Goal: Information Seeking & Learning: Learn about a topic

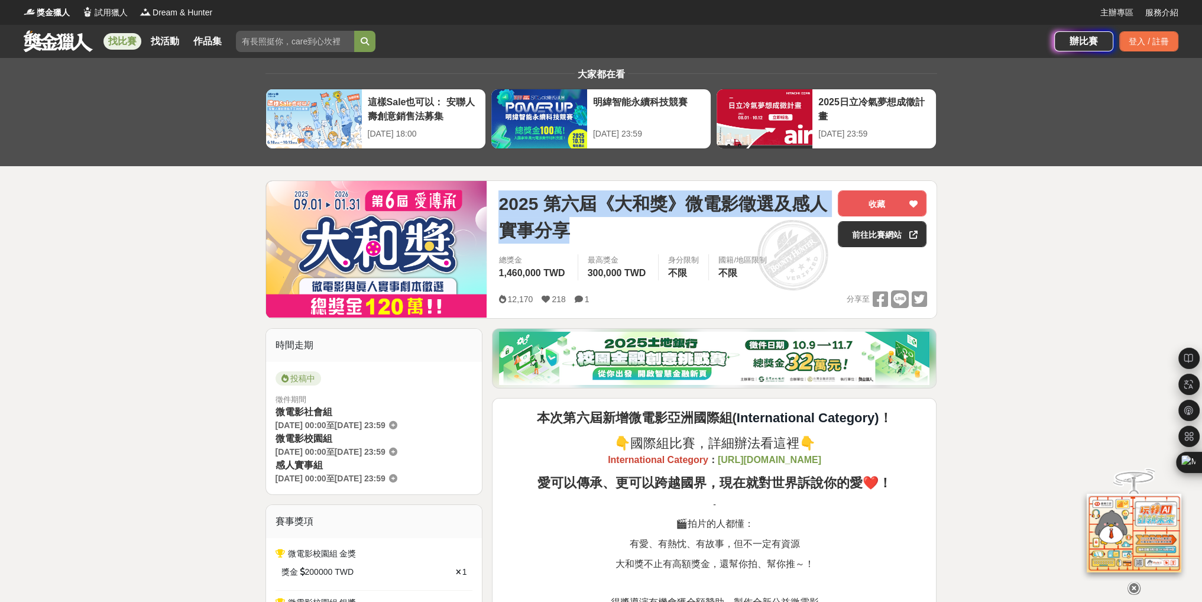
drag, startPoint x: 504, startPoint y: 198, endPoint x: 577, endPoint y: 235, distance: 82.0
click at [577, 235] on span "2025 第六屆《大和獎》微電影徵選及感人實事分享" at bounding box center [664, 216] width 330 height 53
copy span "2025 第六屆《大和獎》微電影徵選及感人實事分享"
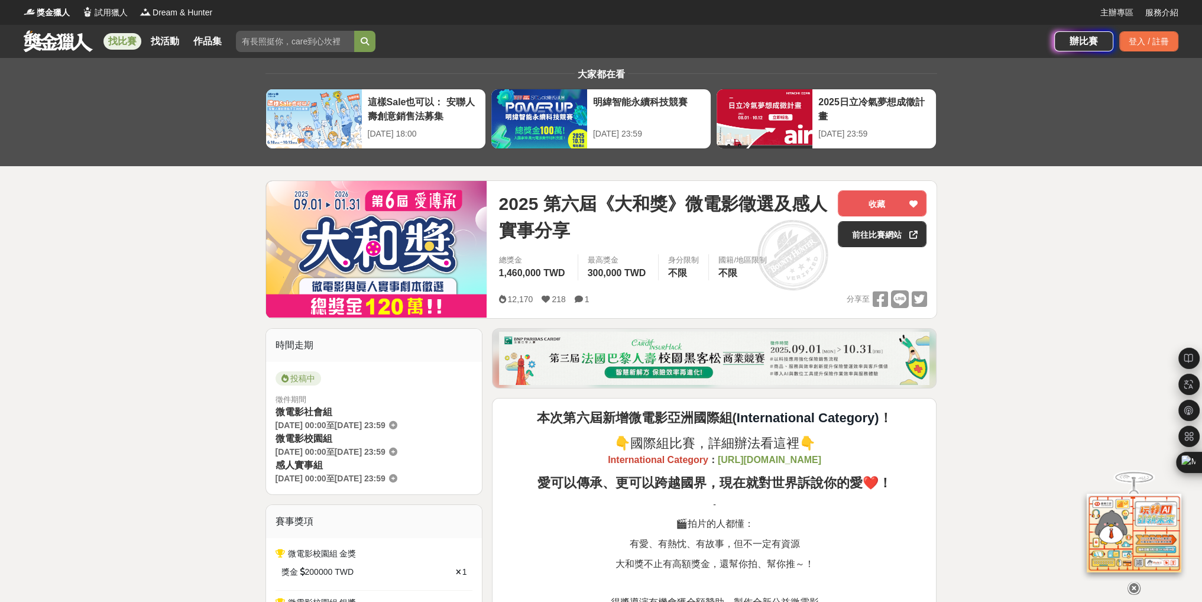
drag, startPoint x: 1093, startPoint y: 373, endPoint x: 1034, endPoint y: 359, distance: 60.2
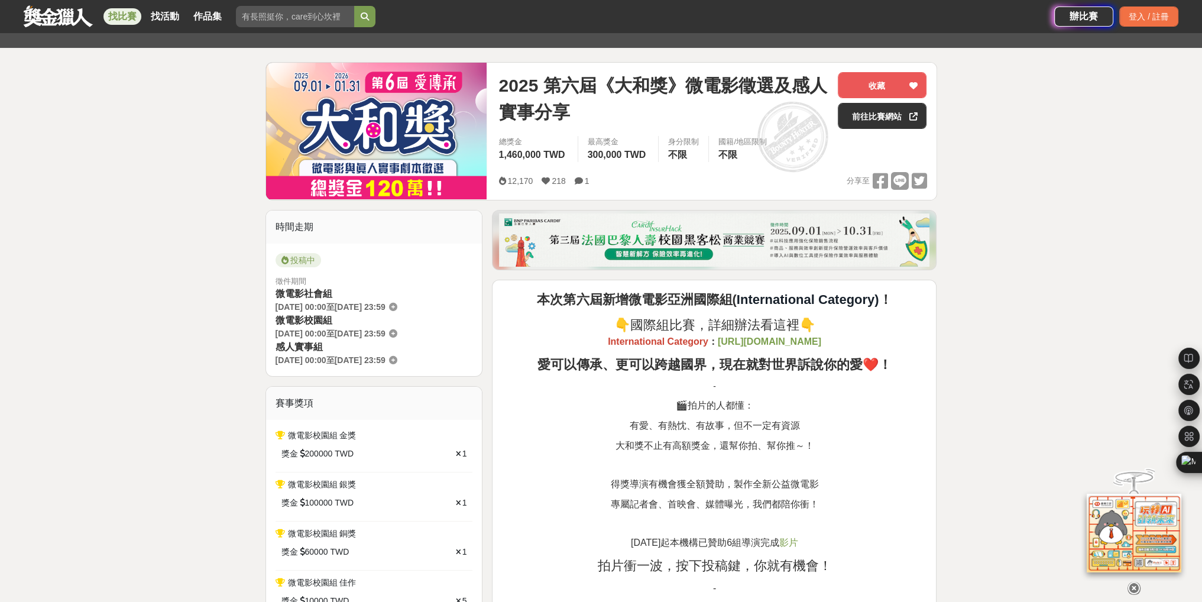
scroll to position [177, 0]
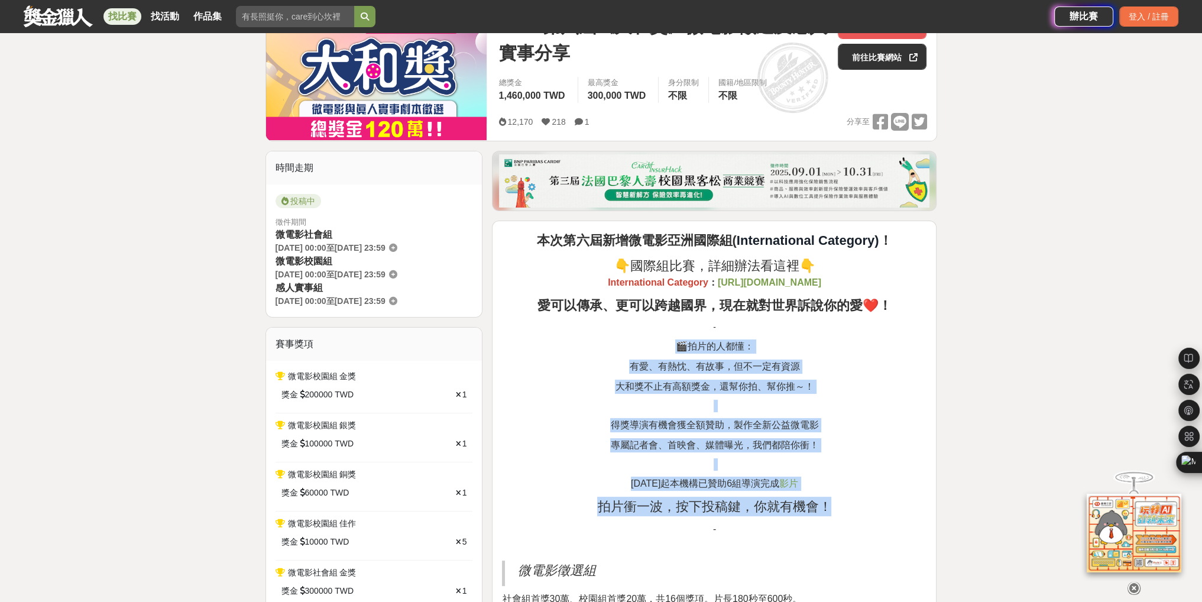
drag, startPoint x: 666, startPoint y: 341, endPoint x: 845, endPoint y: 454, distance: 211.3
click at [846, 441] on p "專屬記者會、首映會、媒體曝光，我們都陪你衝！" at bounding box center [714, 445] width 425 height 14
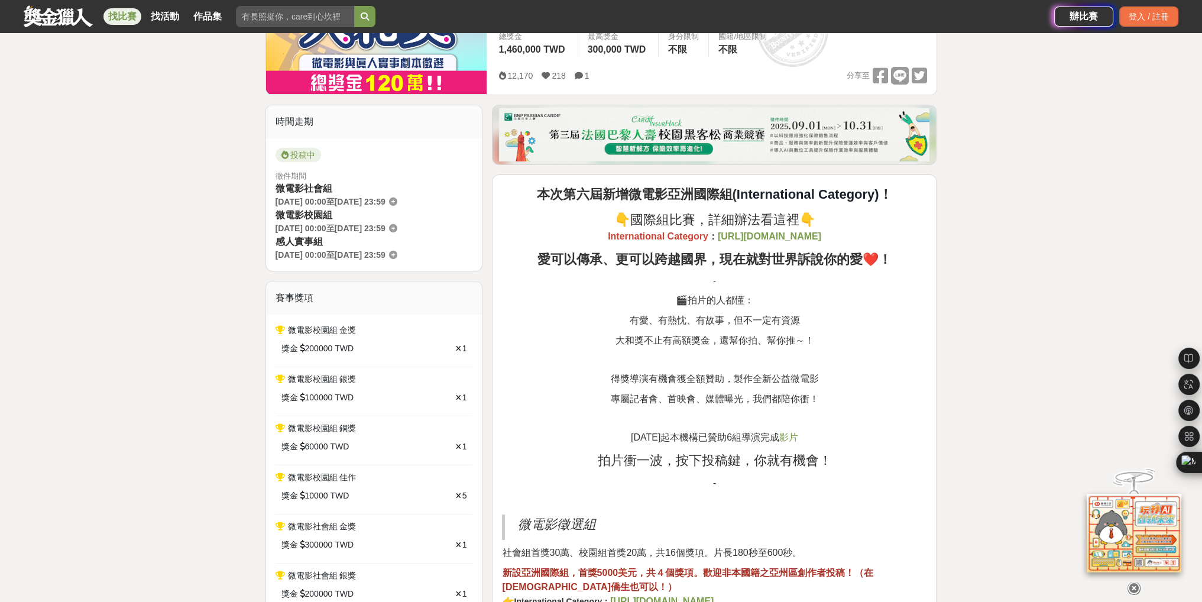
scroll to position [296, 0]
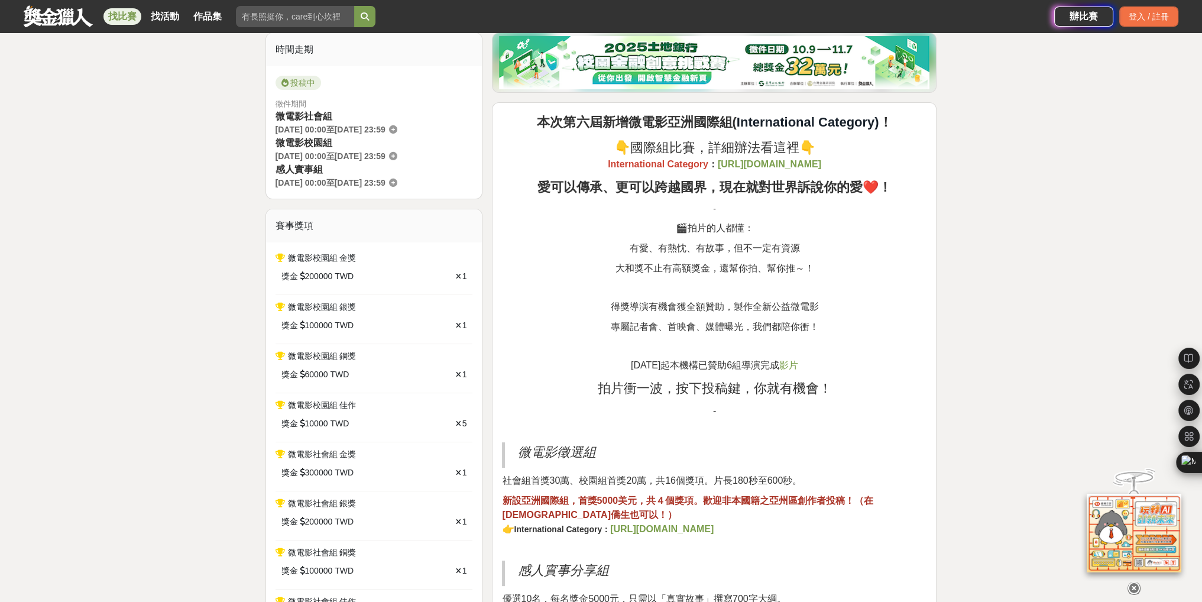
click at [846, 442] on p "微電影徵選組" at bounding box center [716, 452] width 397 height 20
click at [771, 476] on span "社會組首獎30萬、校園組首獎20萬，共16個獎項。片長180秒至600秒。" at bounding box center [652, 481] width 300 height 10
click at [787, 447] on p "微電影徵選組" at bounding box center [716, 452] width 397 height 20
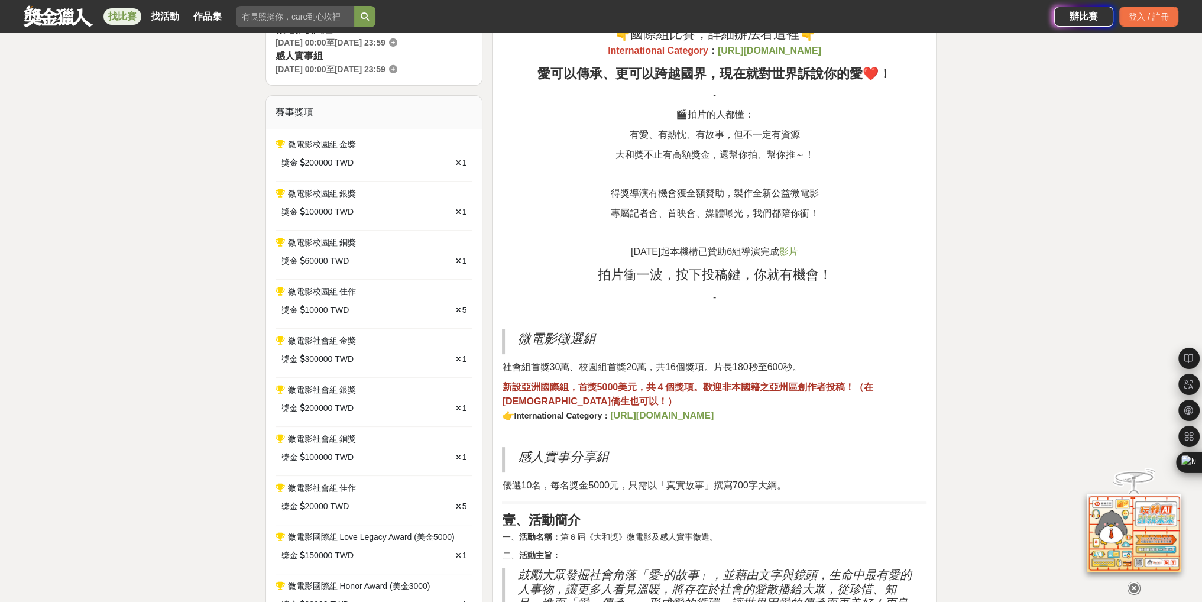
scroll to position [414, 0]
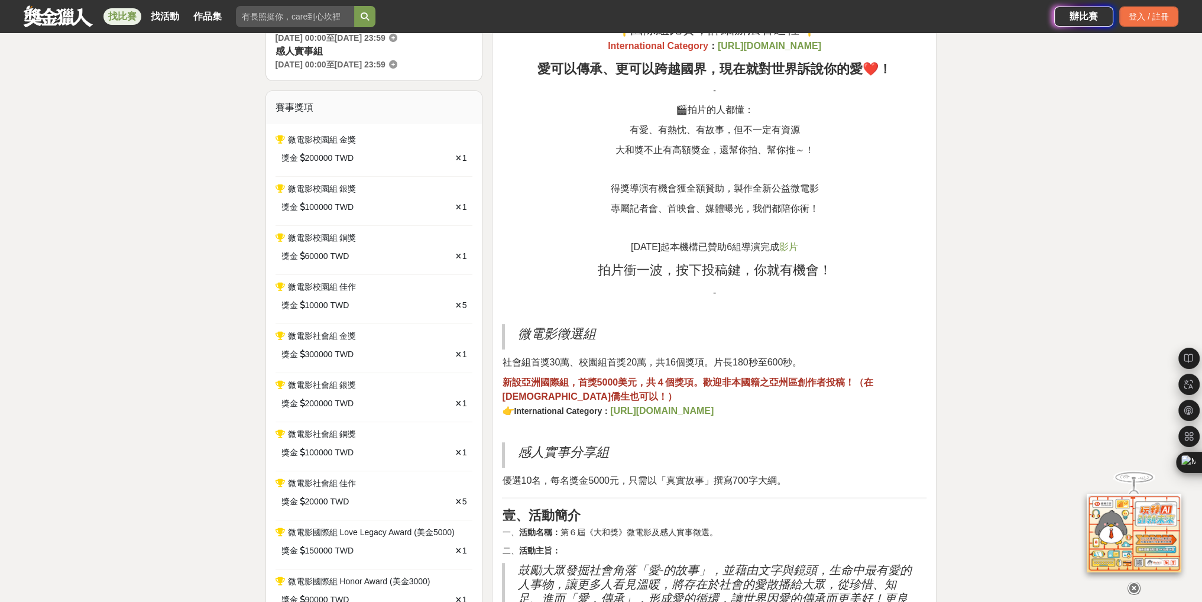
click at [733, 377] on strong "，首獎5000美元，共４個獎項。歡迎非本國籍之亞州區創作者投稿！（在台僑生也可以！）" at bounding box center [687, 389] width 371 height 24
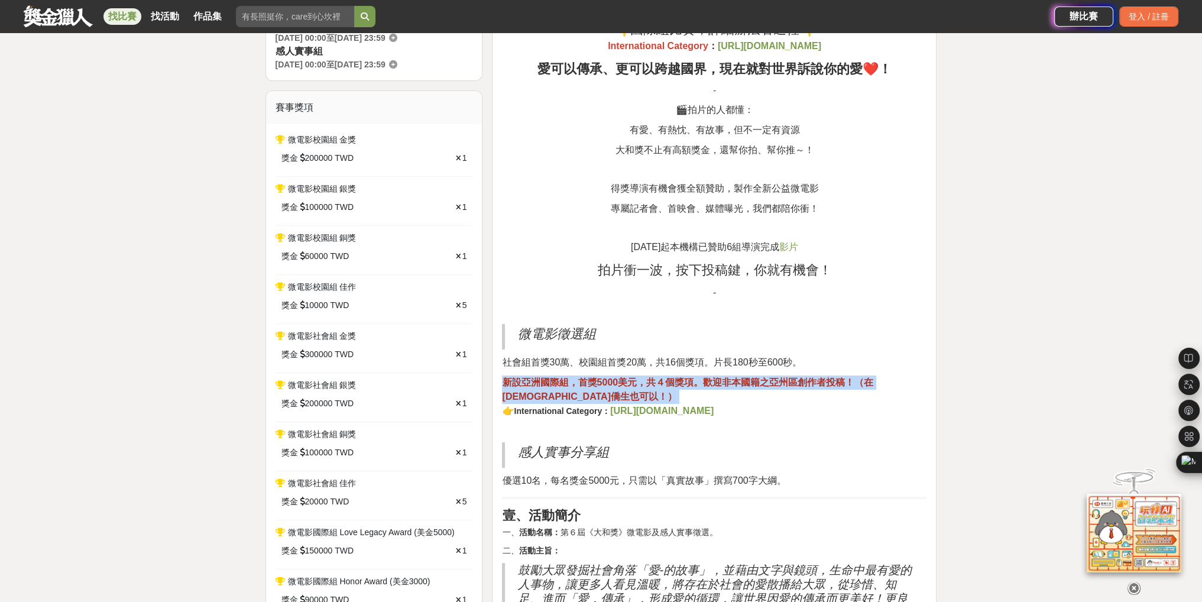
click at [733, 377] on strong "，首獎5000美元，共４個獎項。歡迎非本國籍之亞州區創作者投稿！（在台僑生也可以！）" at bounding box center [687, 389] width 371 height 24
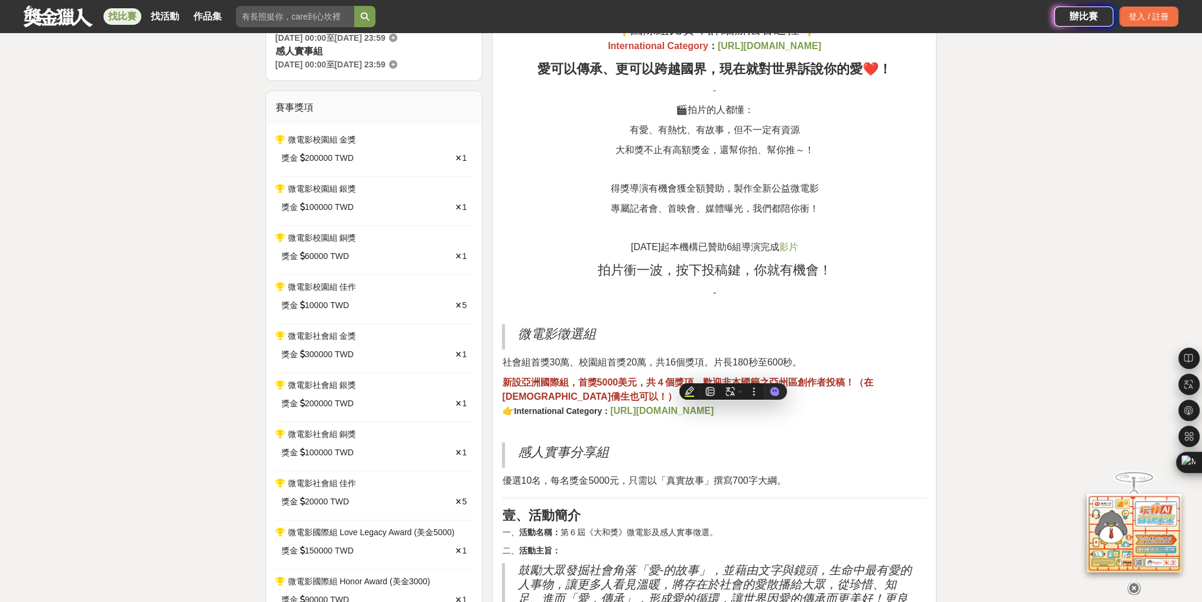
click at [806, 263] on span "拍片衝一波，按下投稿鍵，你就有機會！" at bounding box center [714, 270] width 234 height 15
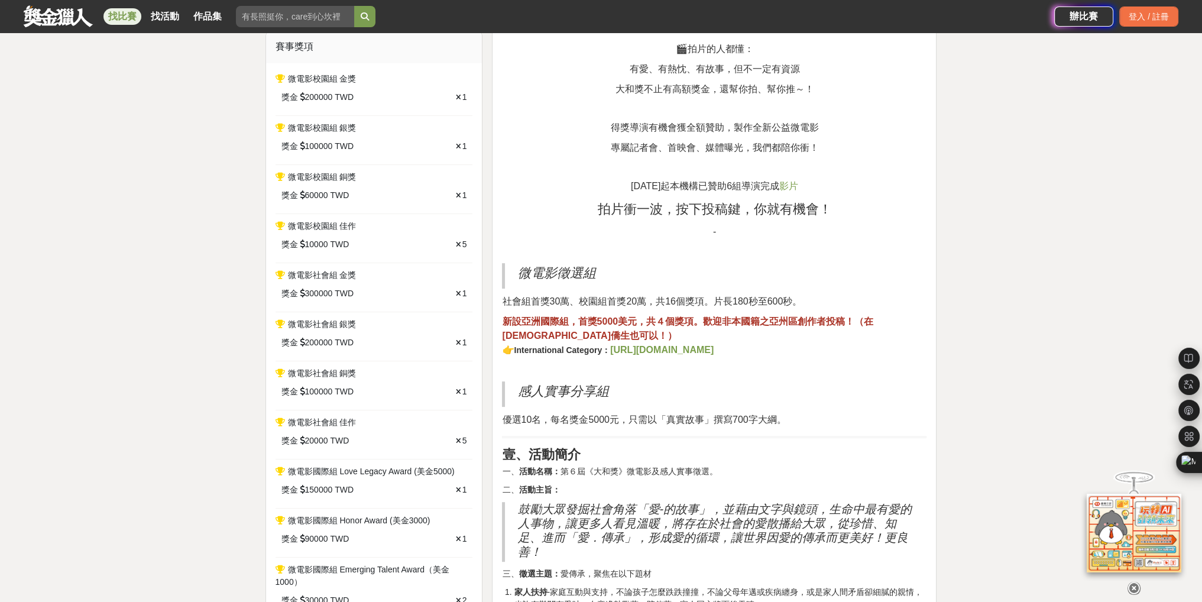
scroll to position [532, 0]
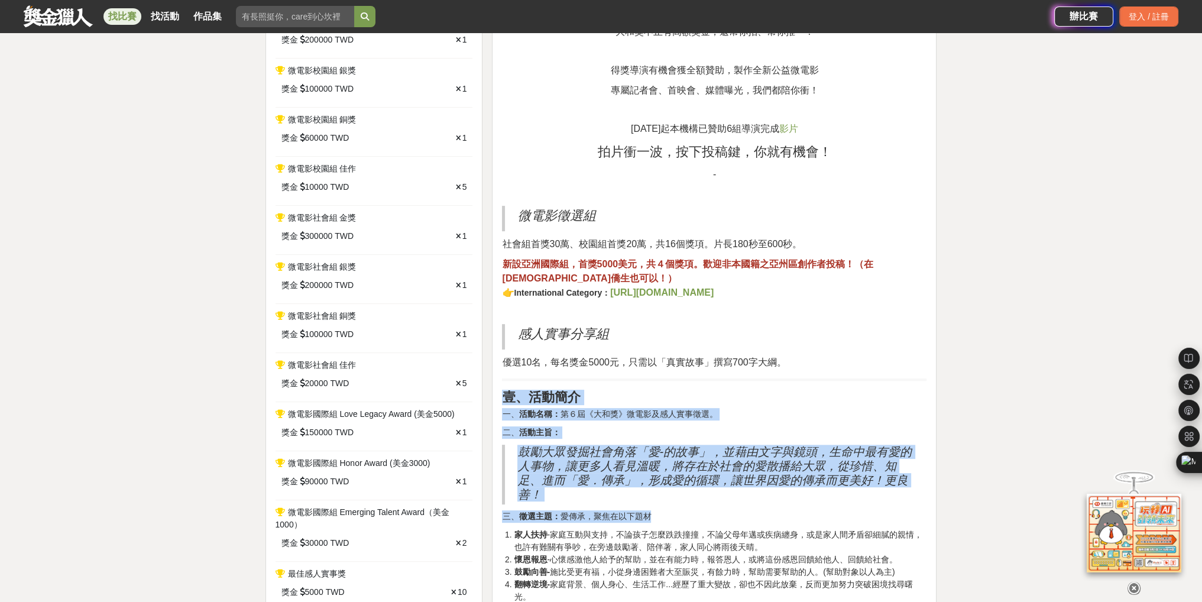
drag, startPoint x: 499, startPoint y: 390, endPoint x: 691, endPoint y: 507, distance: 224.6
click at [685, 495] on h2 "鼓勵大眾發掘社會角落「愛-的故事」，並藉由文字與鏡頭，生命中最有愛的人事物，讓更多人看見溫暖，將存在於社會的愛散播給大眾，從珍惜、知足、進而「愛．傳承」，形成…" at bounding box center [716, 473] width 397 height 57
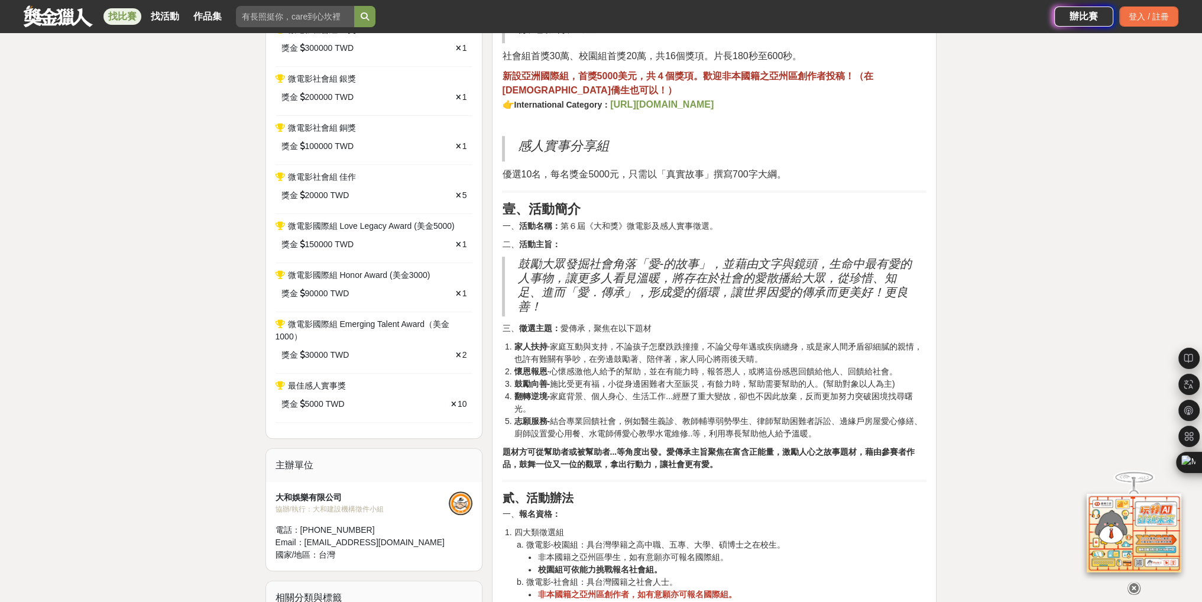
scroll to position [769, 0]
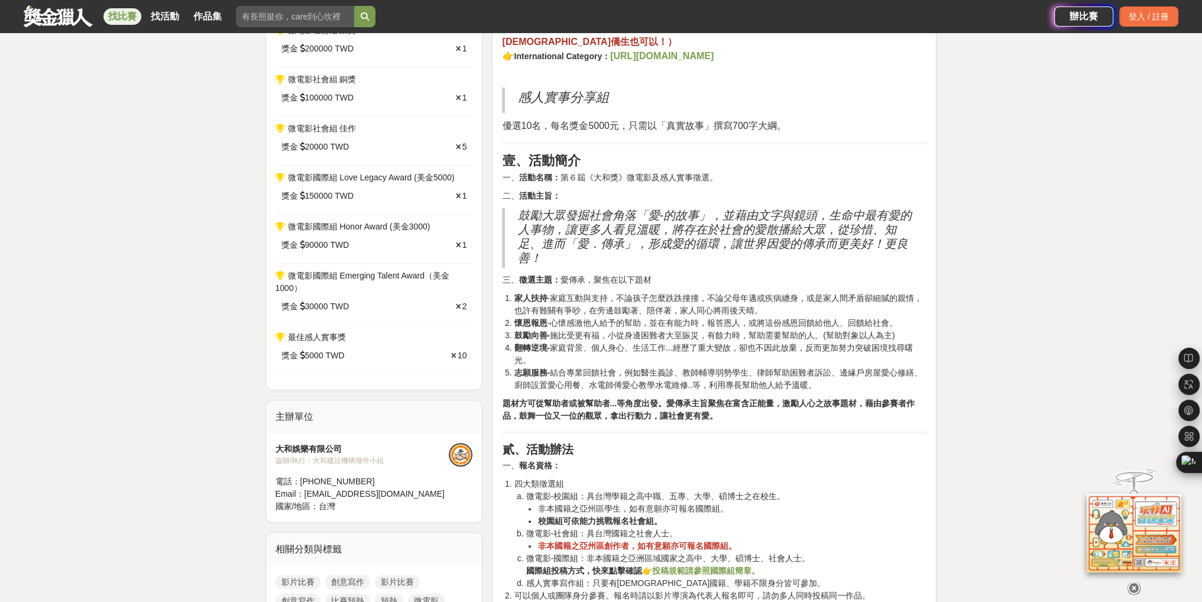
click at [653, 406] on strong "題材方可從幫助者或被幫助者...等角度出發。愛傳承主旨聚焦在富含正能量，激勵人心之故事題材，藉由參賽者作品，鼓舞一位又一位的觀眾，拿出行動力，讓社會更有愛。" at bounding box center [708, 410] width 413 height 22
click at [795, 417] on p "題材方可從幫助者或被幫助者...等角度出發。愛傳承主旨聚焦在富含正能量，激勵人心之故事題材，藉由參賽者作品，鼓舞一位又一位的觀眾，拿出行動力，讓社會更有愛。" at bounding box center [714, 409] width 425 height 25
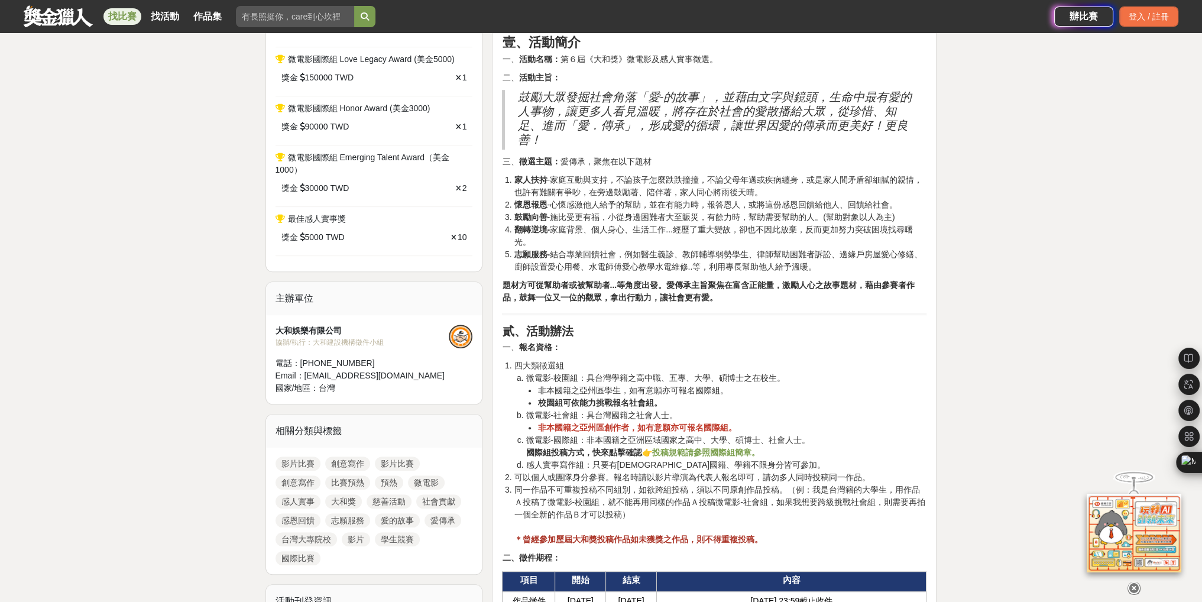
click at [795, 417] on li "微電影-社會組：具台灣國籍之社會人士。 非本國籍之亞州區創作者，如有意願亦可報名國際組。" at bounding box center [726, 421] width 401 height 25
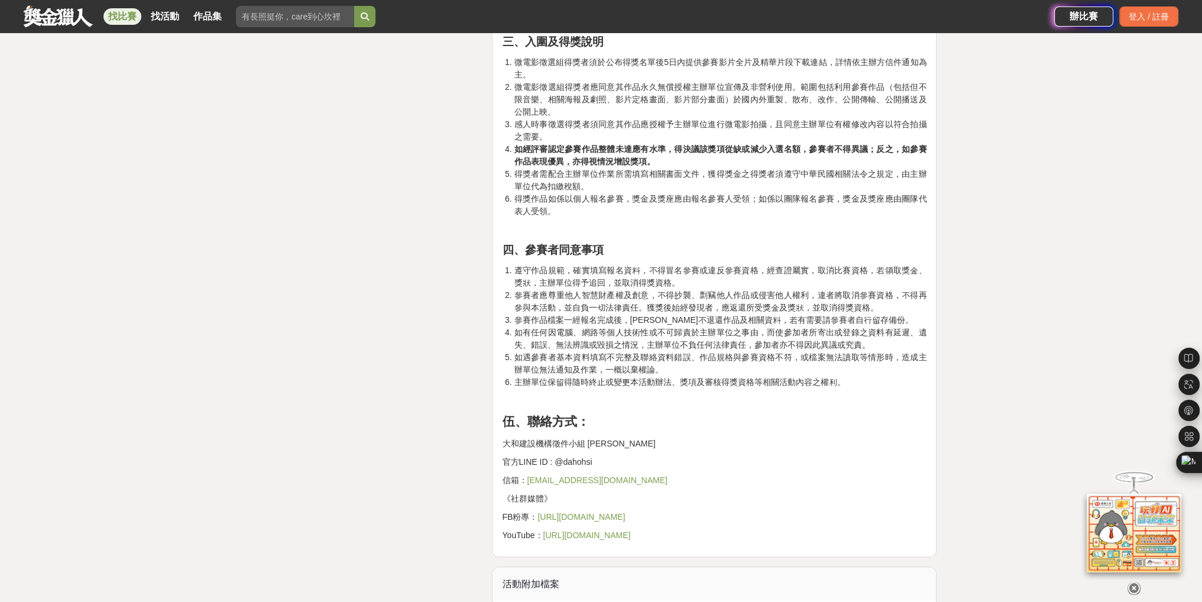
scroll to position [0, 0]
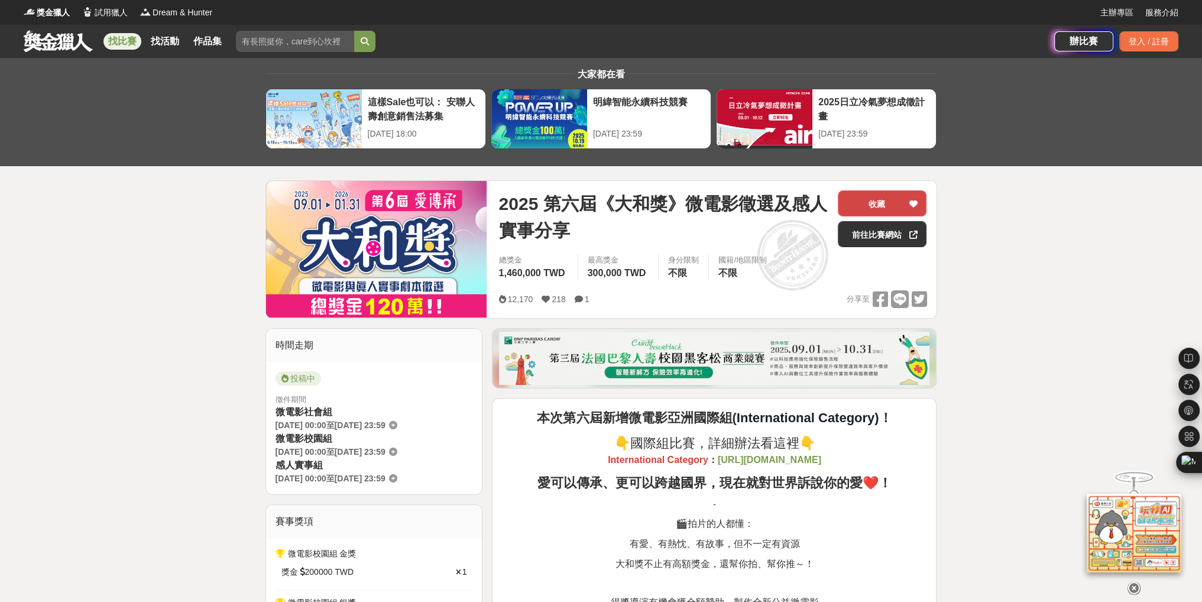
click at [879, 196] on button "收藏" at bounding box center [882, 203] width 89 height 26
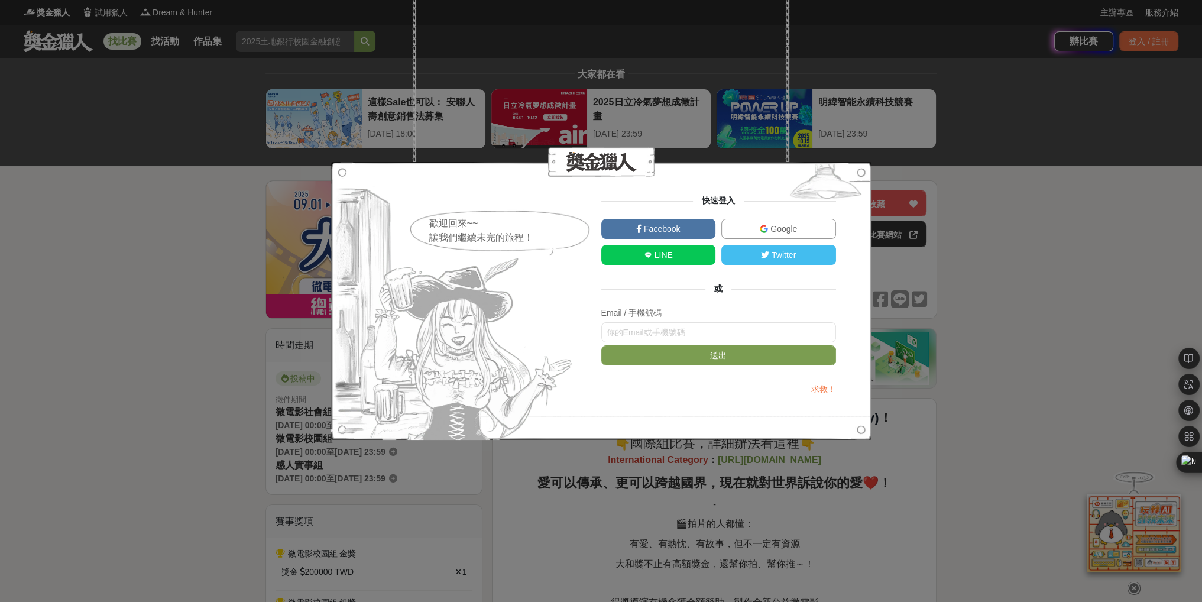
click at [677, 257] on link "LINE" at bounding box center [658, 255] width 115 height 20
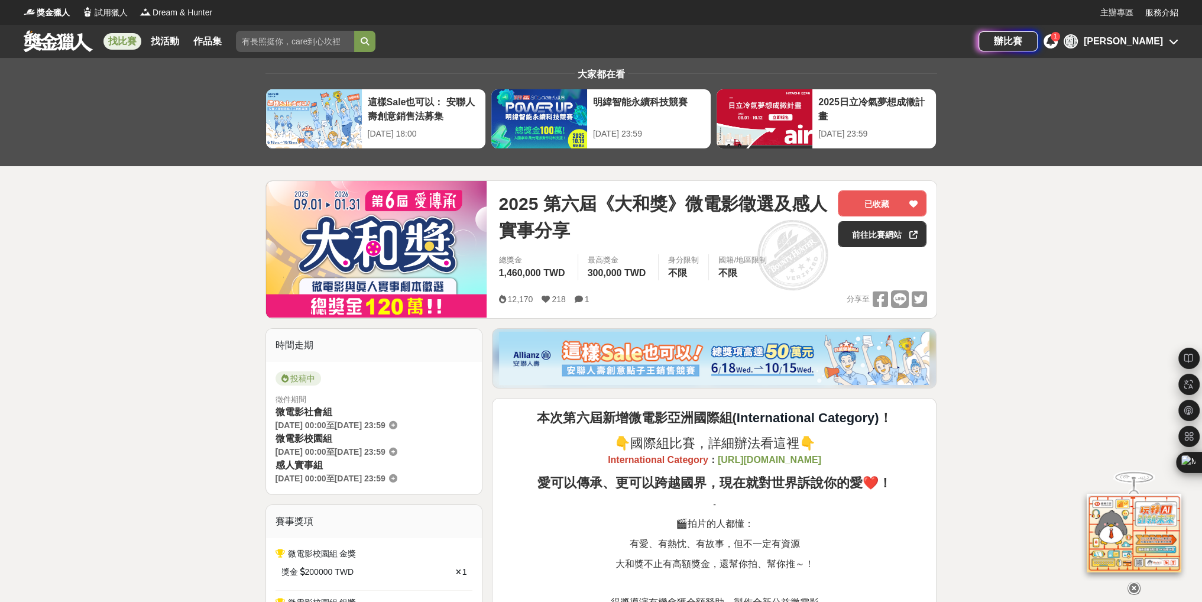
click at [1058, 47] on div "1" at bounding box center [1051, 41] width 14 height 14
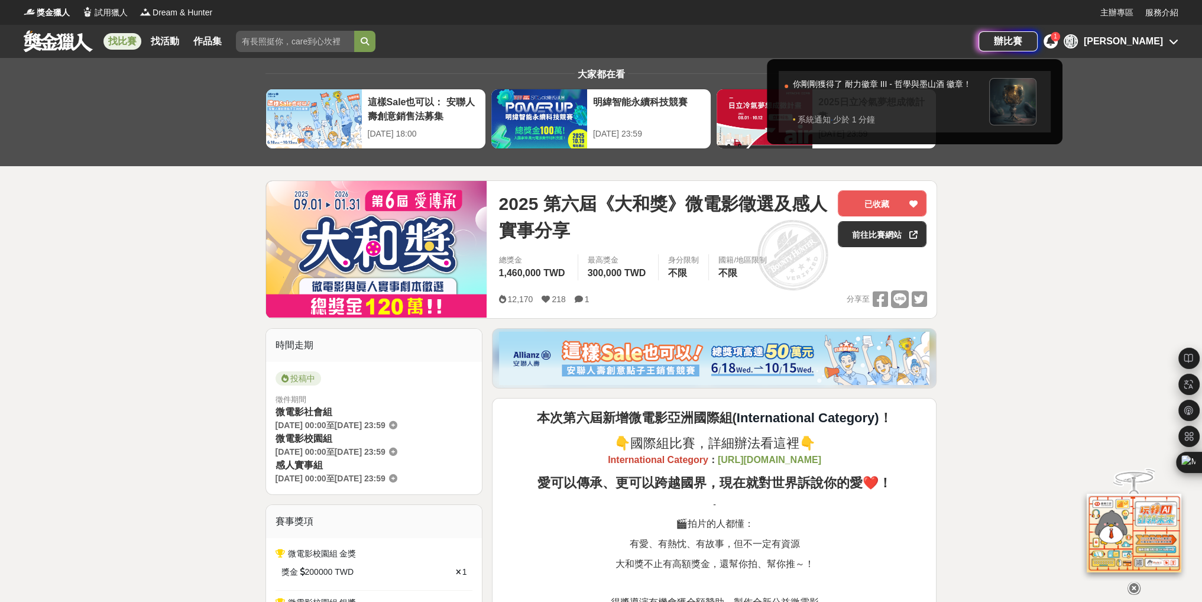
click at [950, 82] on div "你剛剛獲得了 耐力徽章 III - 哲學與墨山酒 徽章！" at bounding box center [888, 95] width 190 height 35
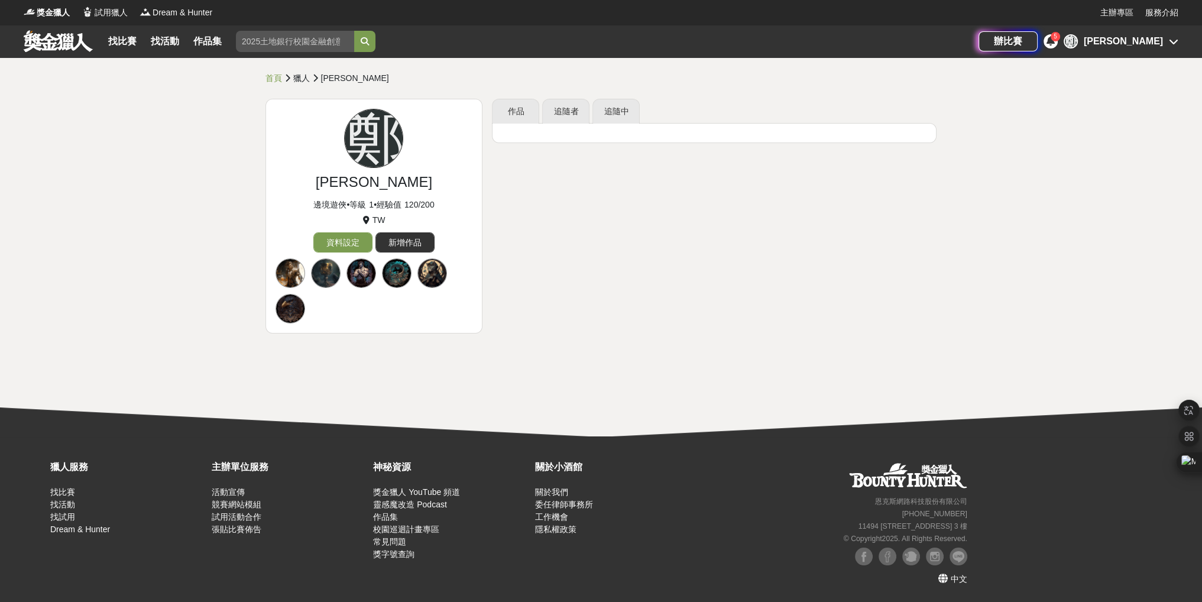
click at [1160, 43] on div "[PERSON_NAME]" at bounding box center [1123, 41] width 79 height 14
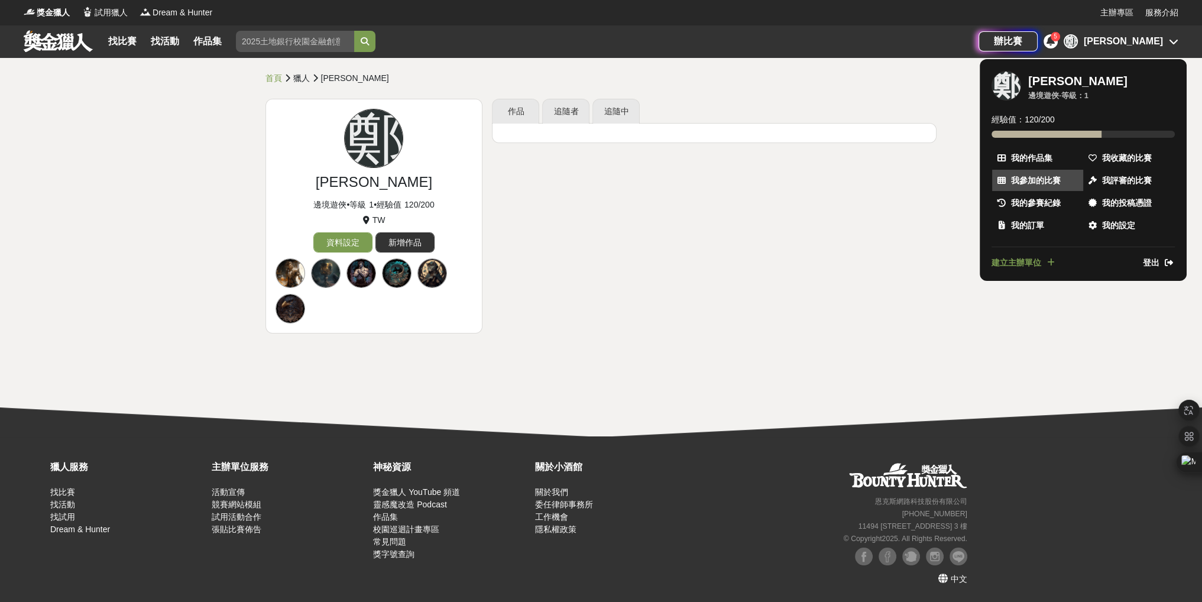
click at [1031, 177] on span "我參加的比賽" at bounding box center [1036, 180] width 50 height 12
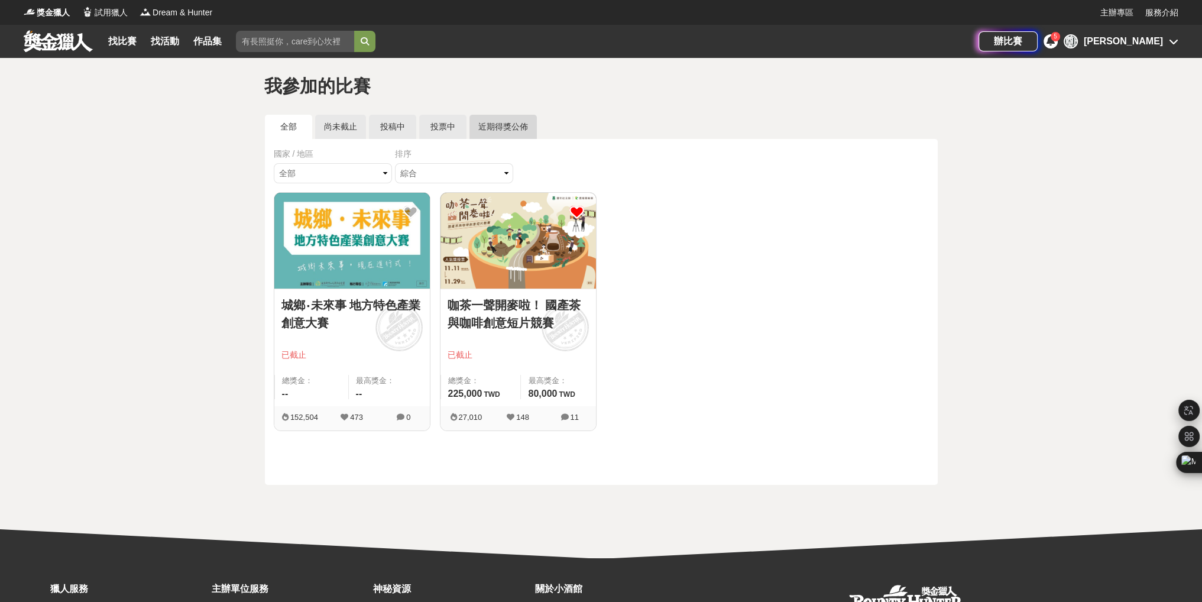
click at [503, 133] on link "近期得獎公佈" at bounding box center [503, 127] width 67 height 24
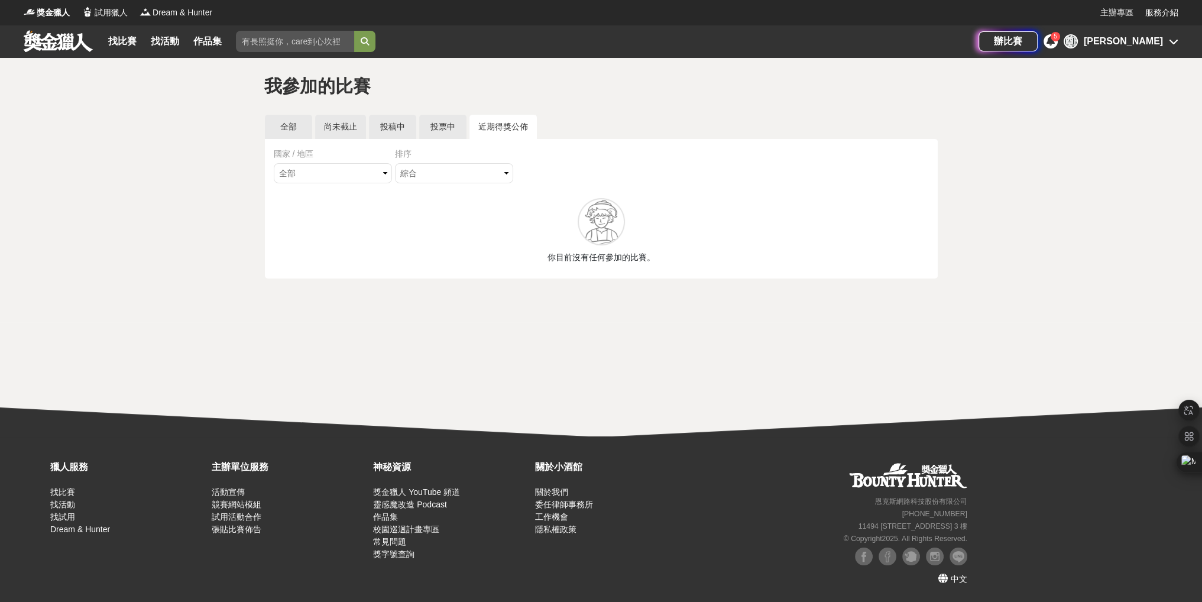
click at [312, 133] on div "全部 尚未截止 投稿中 投票中 近期得獎公佈" at bounding box center [601, 127] width 673 height 24
click at [278, 130] on link "全部" at bounding box center [288, 127] width 47 height 24
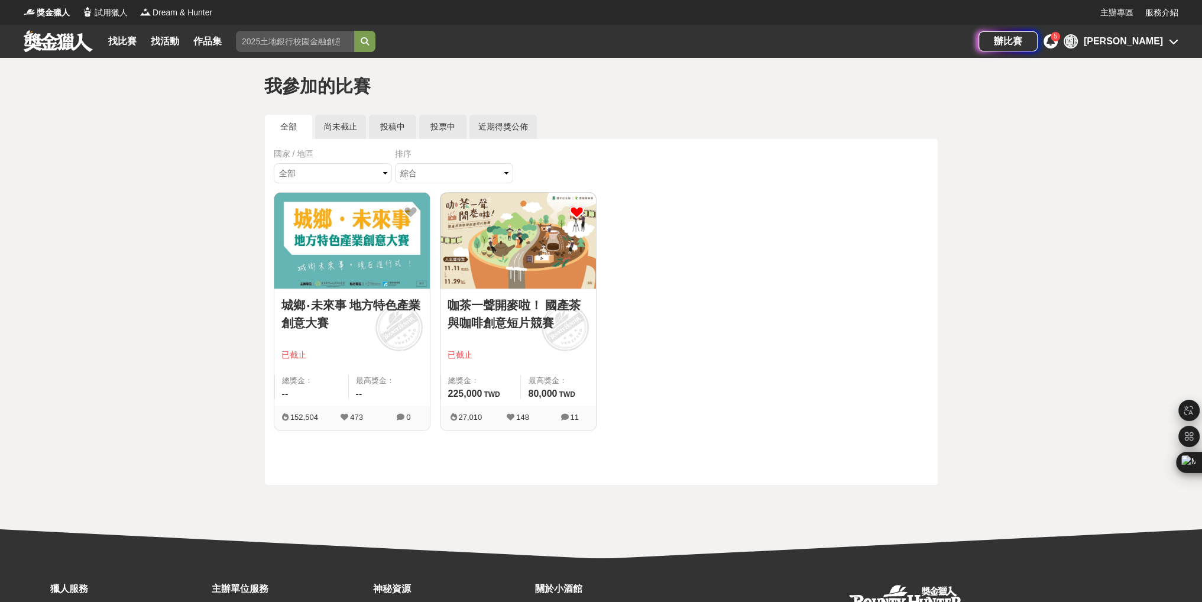
click at [565, 312] on link "咖茶一聲開麥啦！ 國產茶與咖啡創意短片競賽" at bounding box center [518, 313] width 141 height 35
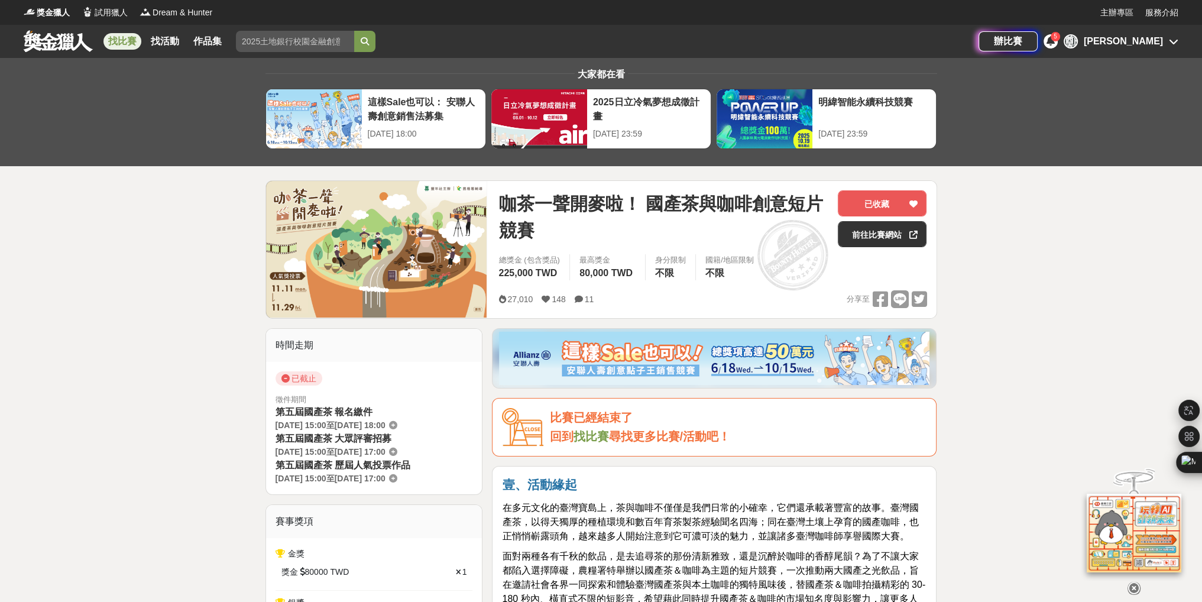
click at [1169, 53] on div "辦比賽 5 [PERSON_NAME]" at bounding box center [1079, 41] width 200 height 33
click at [1160, 44] on div "[PERSON_NAME]" at bounding box center [1123, 41] width 79 height 14
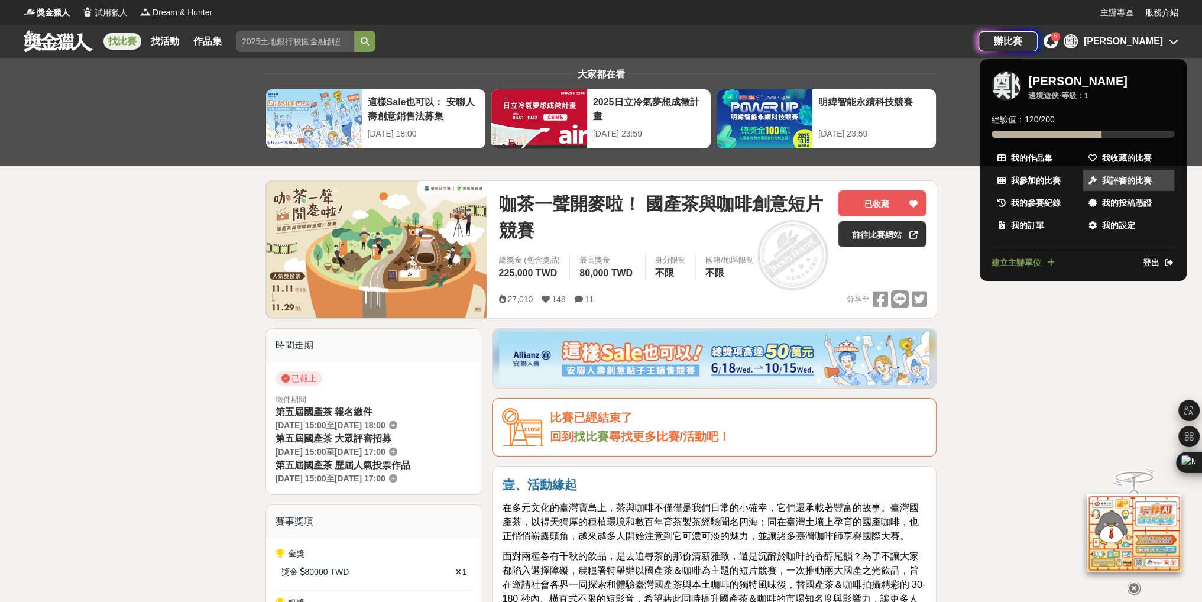
click at [1127, 187] on link "我評審的比賽" at bounding box center [1129, 180] width 91 height 21
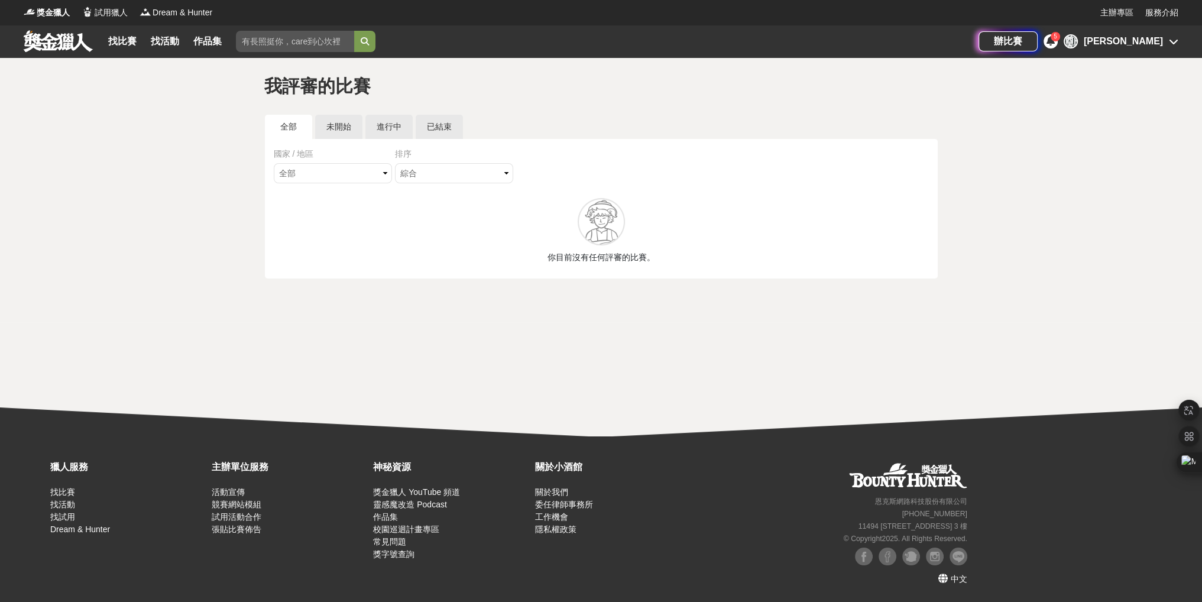
click at [1152, 38] on div "[PERSON_NAME]" at bounding box center [1123, 41] width 79 height 14
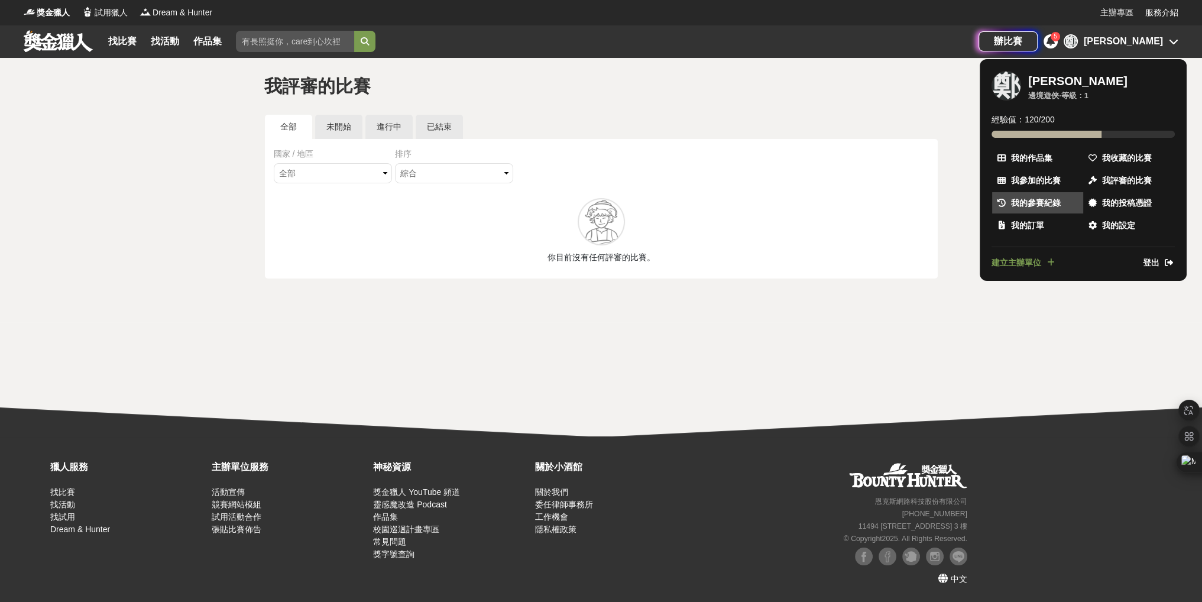
click at [1046, 200] on span "我的參賽紀錄" at bounding box center [1036, 203] width 50 height 12
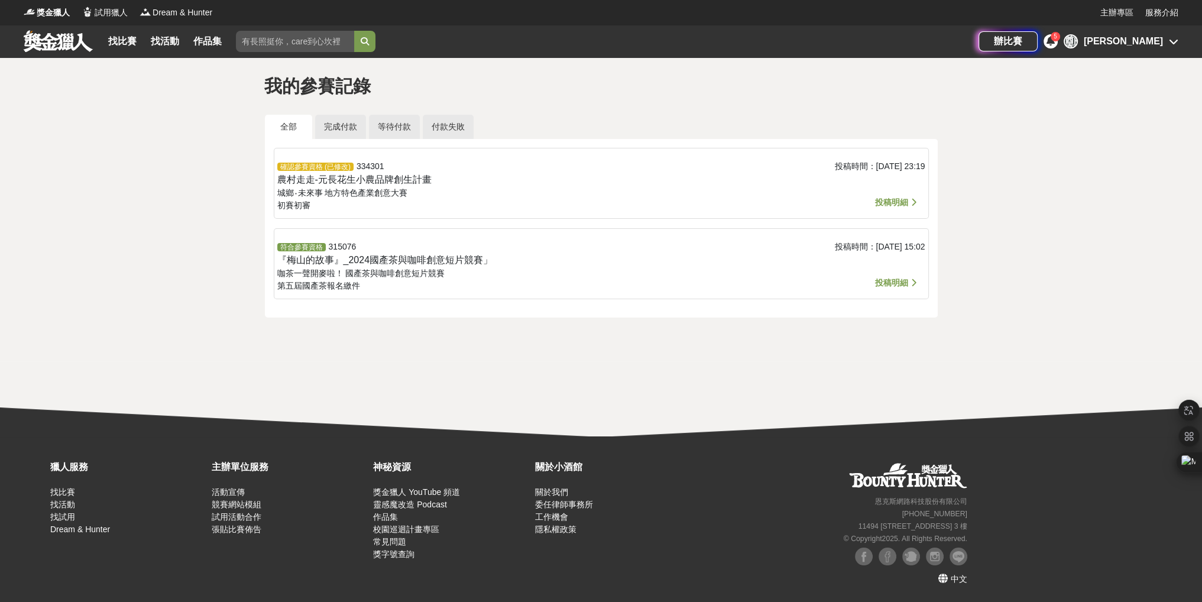
click at [897, 279] on span "投稿明細" at bounding box center [891, 282] width 33 height 9
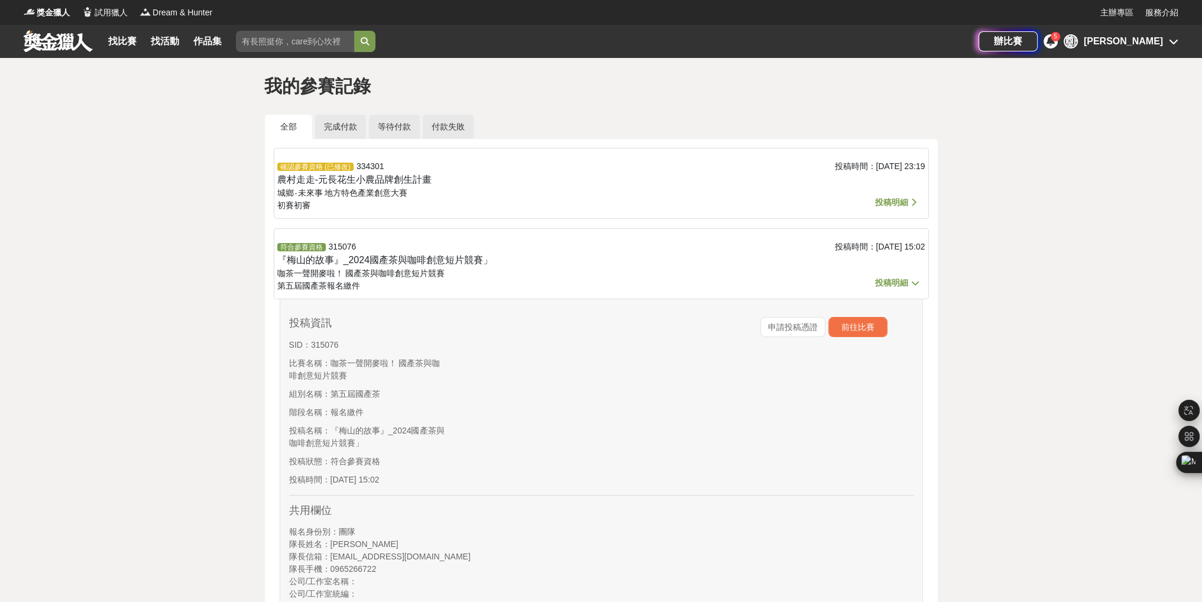
click at [898, 203] on span "投稿明細" at bounding box center [891, 202] width 33 height 9
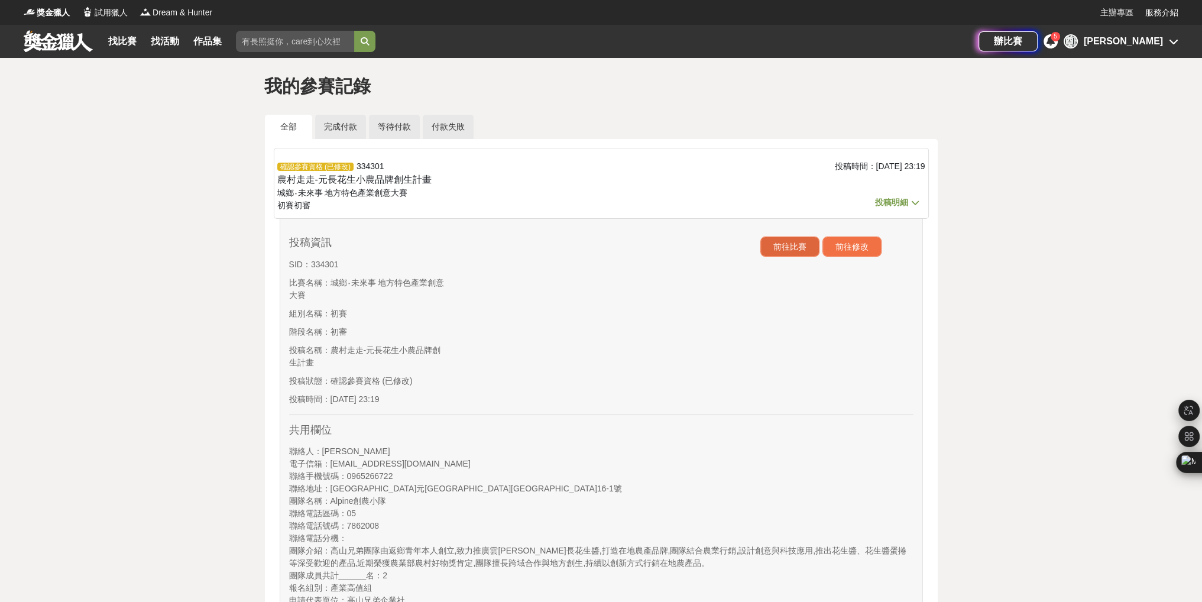
click at [772, 247] on button "前往比賽" at bounding box center [790, 247] width 59 height 20
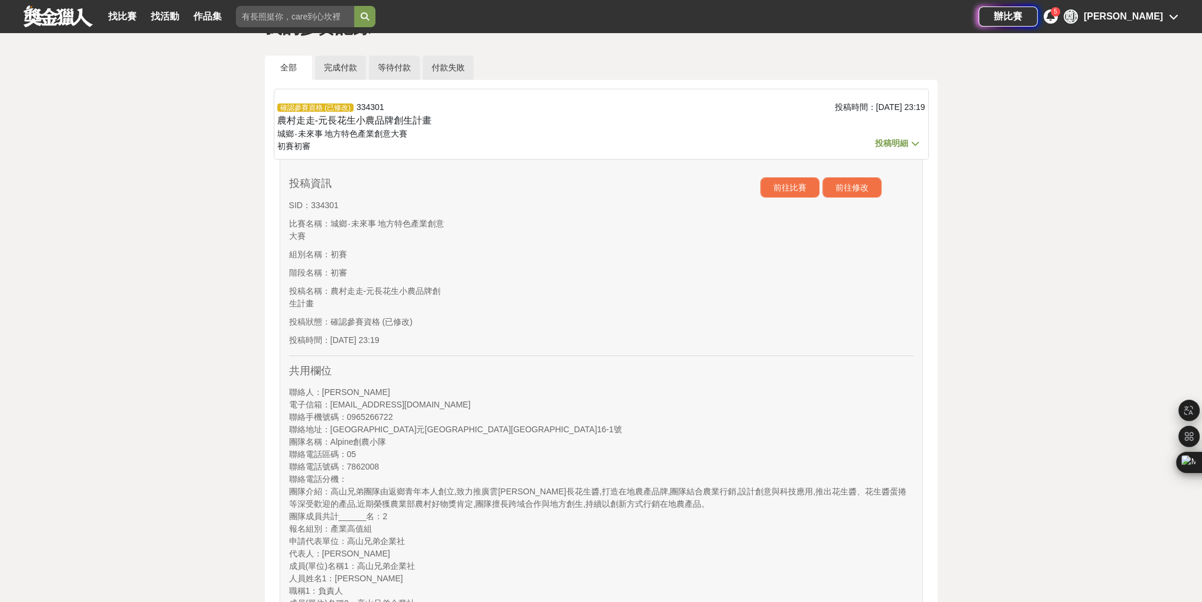
click at [664, 325] on div at bounding box center [679, 264] width 156 height 175
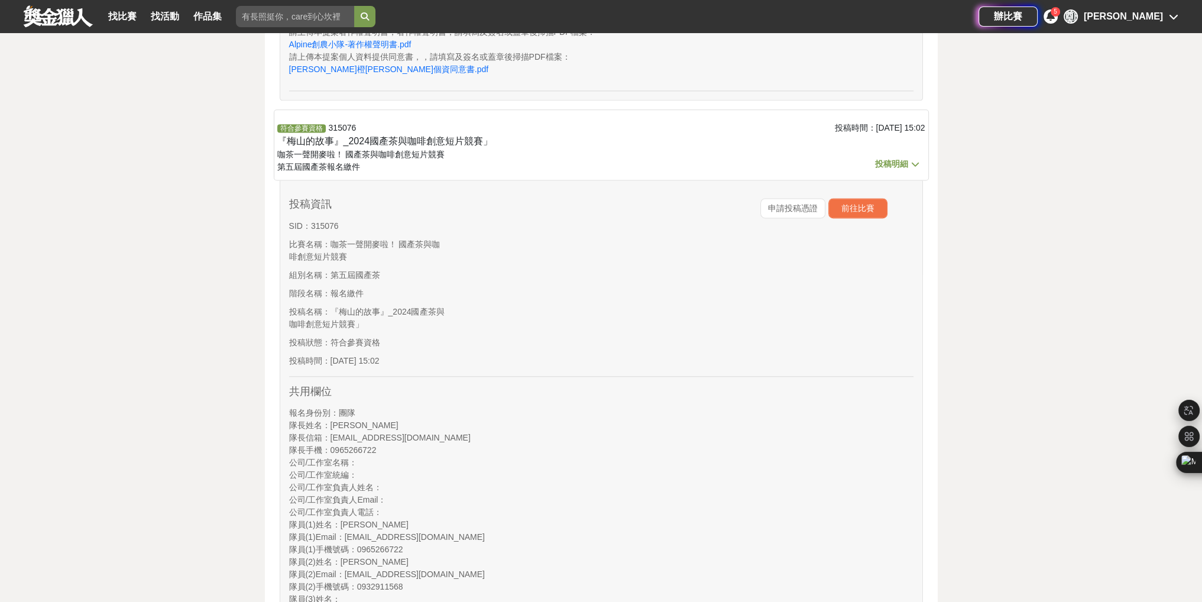
scroll to position [1774, 0]
